Goal: Find contact information: Obtain details needed to contact an individual or organization

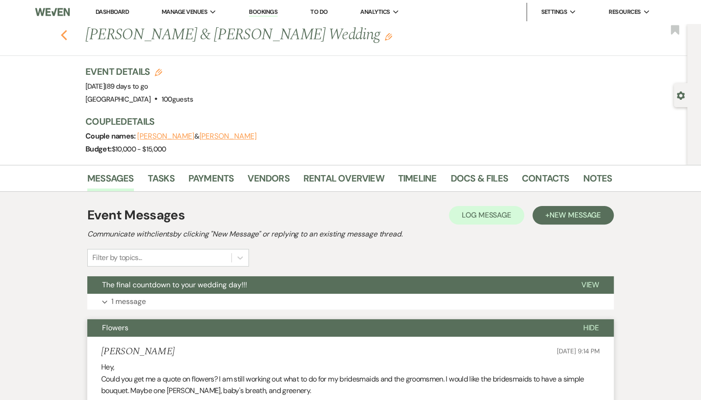
click at [66, 37] on use "button" at bounding box center [64, 35] width 6 height 10
select select "8"
select select "5"
select select "8"
select select "5"
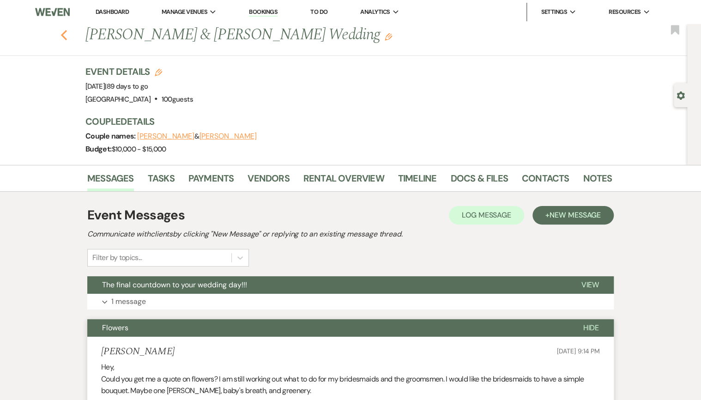
select select "8"
select select "5"
select select "8"
select select "5"
select select "8"
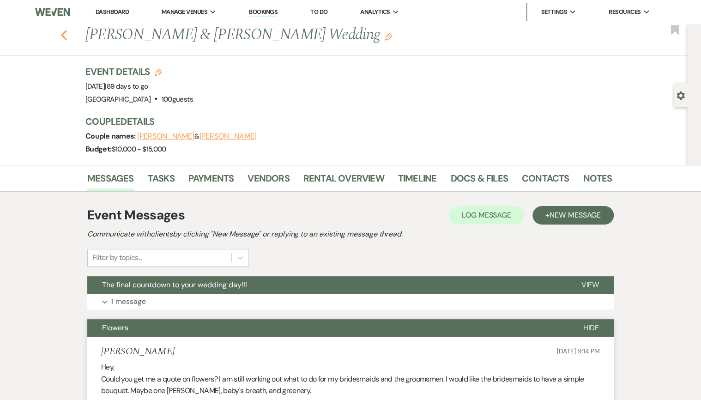
select select "5"
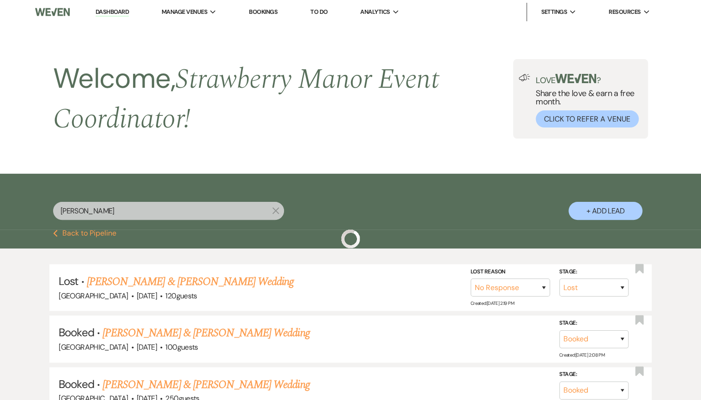
scroll to position [148, 0]
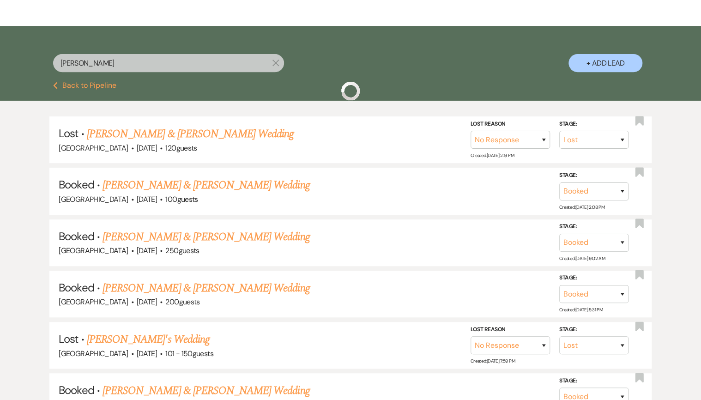
click at [108, 74] on div "[PERSON_NAME] X" at bounding box center [168, 66] width 231 height 25
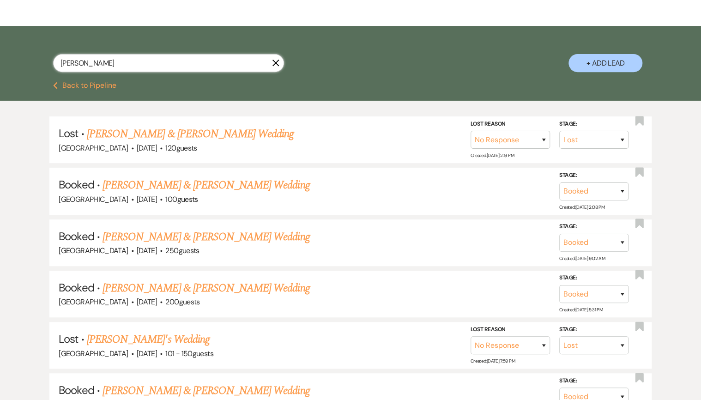
drag, startPoint x: 100, startPoint y: 65, endPoint x: 34, endPoint y: 70, distance: 66.2
click at [34, 70] on div "[PERSON_NAME] X + Add Lead" at bounding box center [350, 54] width 665 height 49
type input "vickn"
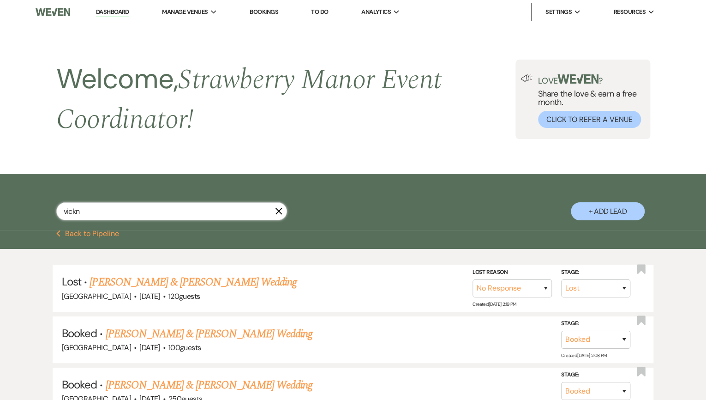
select select "8"
select select "5"
select select "8"
select select "4"
select select "8"
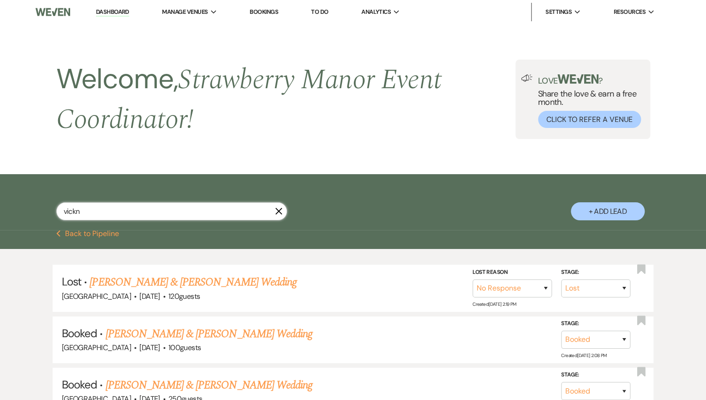
select select "4"
select select "8"
select select "5"
select select "8"
select select "5"
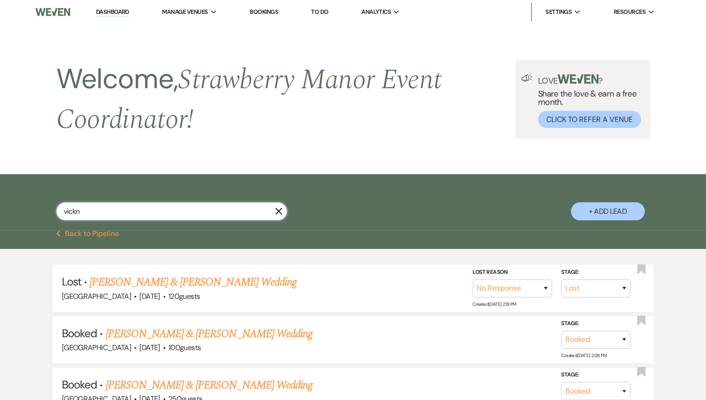
select select "8"
select select "5"
select select "8"
select select "4"
select select "8"
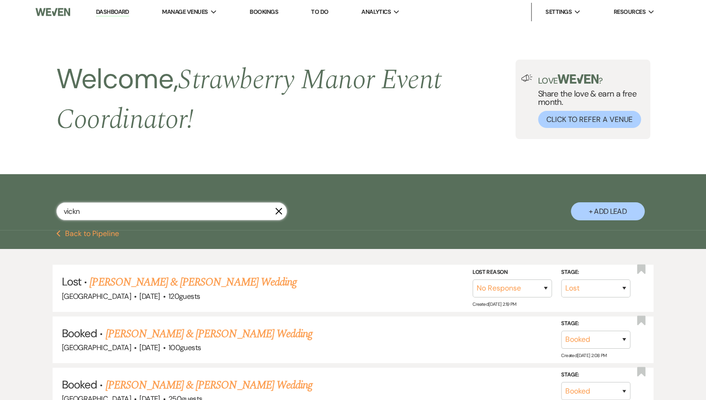
select select "5"
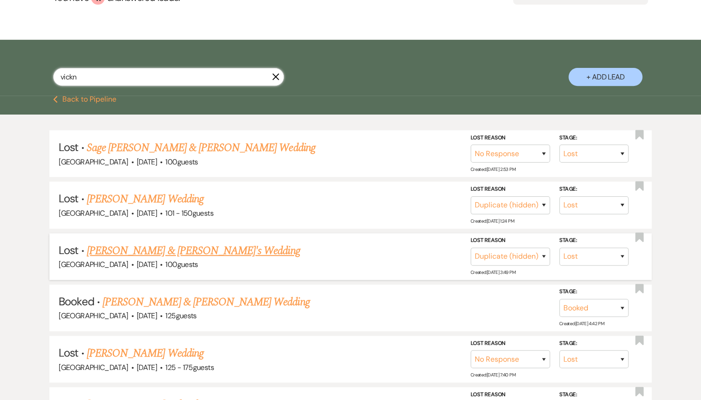
scroll to position [185, 0]
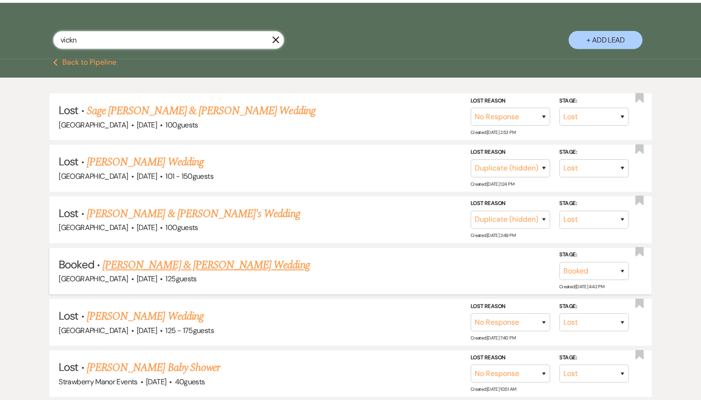
type input "vickn"
click at [157, 262] on link "[PERSON_NAME] & [PERSON_NAME] Wedding" at bounding box center [205, 265] width 207 height 17
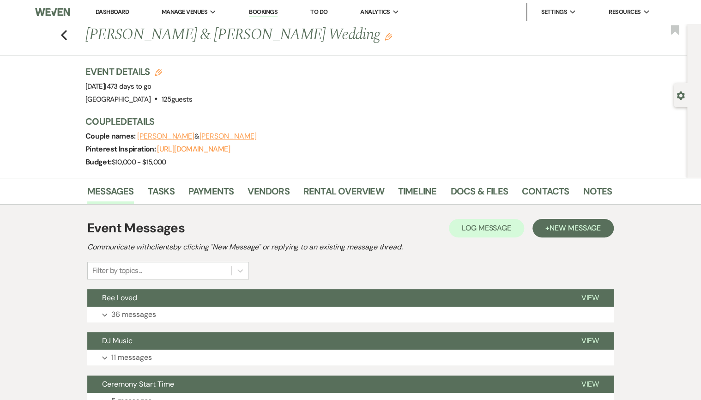
drag, startPoint x: 89, startPoint y: 35, endPoint x: 347, endPoint y: 26, distance: 258.2
click at [347, 26] on h1 "[PERSON_NAME] & [PERSON_NAME] Wedding Edit" at bounding box center [292, 35] width 414 height 22
drag, startPoint x: 347, startPoint y: 26, endPoint x: 296, endPoint y: 36, distance: 51.9
copy h1 "[PERSON_NAME] & [PERSON_NAME] Wedding"
drag, startPoint x: 84, startPoint y: 85, endPoint x: 180, endPoint y: 83, distance: 96.9
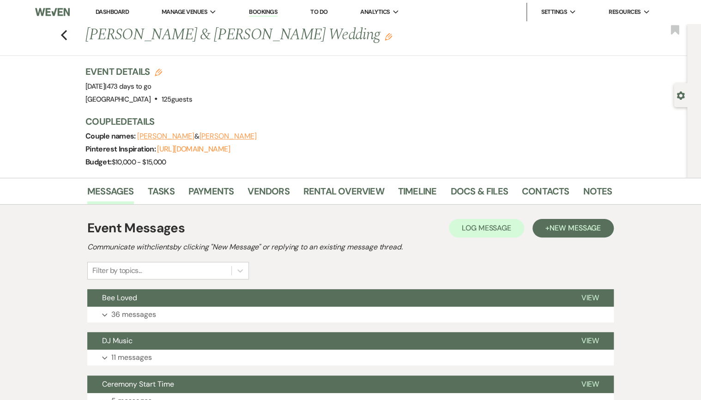
click at [180, 83] on div "Previous Madison [PERSON_NAME] & [PERSON_NAME] Wedding Edit Bookmark Gear Setti…" at bounding box center [343, 101] width 687 height 154
drag, startPoint x: 180, startPoint y: 83, endPoint x: 168, endPoint y: 88, distance: 13.3
copy span "[DATE]"
drag, startPoint x: 81, startPoint y: 150, endPoint x: 245, endPoint y: 150, distance: 163.9
click at [245, 150] on div "Previous Madison [PERSON_NAME] & [PERSON_NAME] Wedding Edit Bookmark Gear Setti…" at bounding box center [343, 101] width 687 height 154
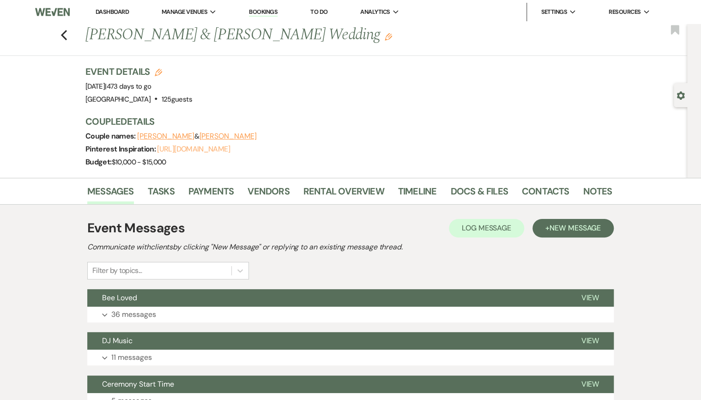
drag, startPoint x: 245, startPoint y: 150, endPoint x: 229, endPoint y: 150, distance: 15.2
copy div "Pinterest Inspiration: [URL][DOMAIN_NAME]"
click at [541, 194] on link "Contacts" at bounding box center [546, 194] width 48 height 20
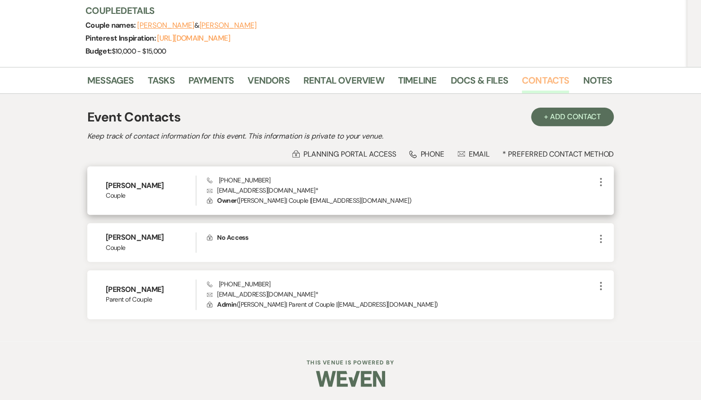
scroll to position [111, 0]
drag, startPoint x: 219, startPoint y: 179, endPoint x: 292, endPoint y: 190, distance: 73.3
click at [292, 190] on div "Phone [PHONE_NUMBER] Envelope [EMAIL_ADDRESS][DOMAIN_NAME] * Lock Owner ( [PERS…" at bounding box center [401, 190] width 388 height 30
drag, startPoint x: 292, startPoint y: 190, endPoint x: 249, endPoint y: 190, distance: 42.5
copy div "[PHONE_NUMBER] Envelope [EMAIL_ADDRESS][DOMAIN_NAME]"
